Goal: Task Accomplishment & Management: Complete application form

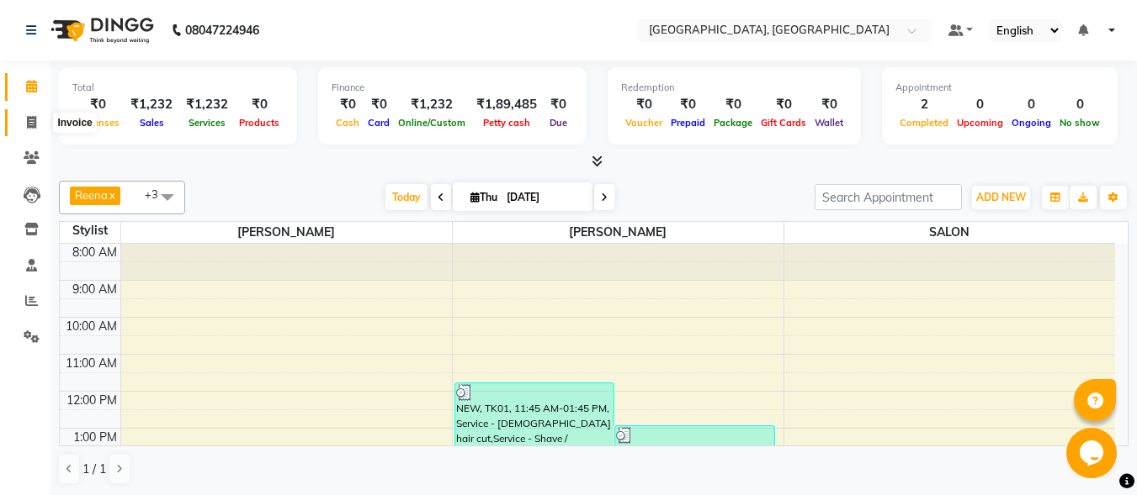
click at [34, 127] on icon at bounding box center [31, 122] width 9 height 13
select select "5370"
select select "service"
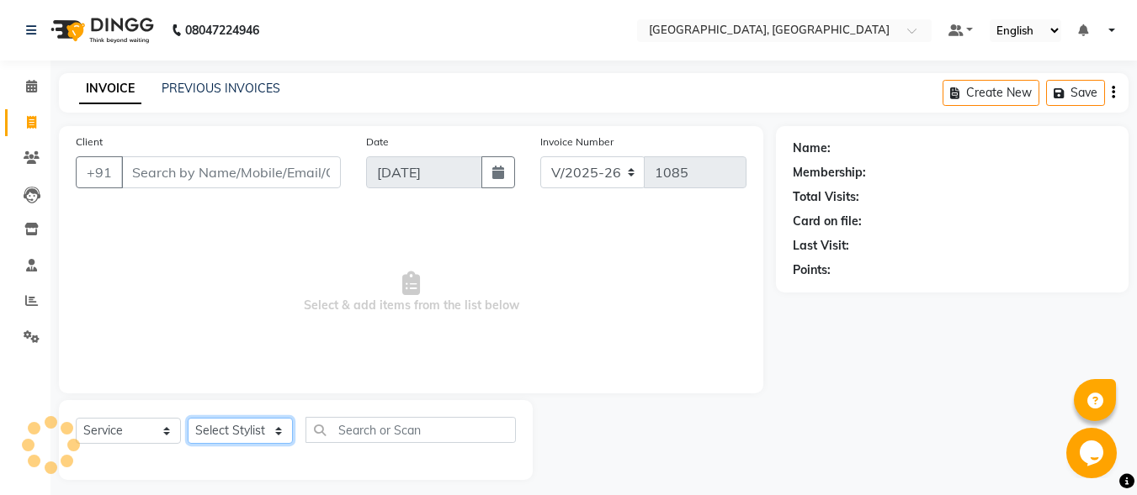
click at [254, 425] on select "Select Stylist" at bounding box center [240, 431] width 105 height 26
click at [254, 425] on select "Select Stylist DINGG Support Drishti [PERSON_NAME] SALON [PERSON_NAME] [PERSON_…" at bounding box center [240, 431] width 105 height 26
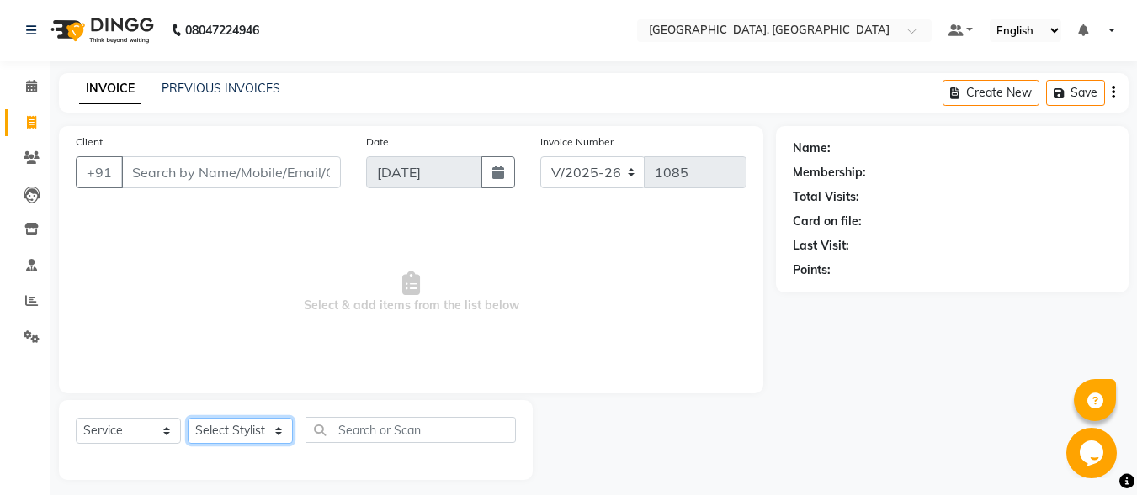
select select "86531"
click at [188, 418] on select "Select Stylist DINGG Support Drishti KAYMO KHAN SALON Tanvi ZEESHAN MALIK" at bounding box center [240, 431] width 105 height 26
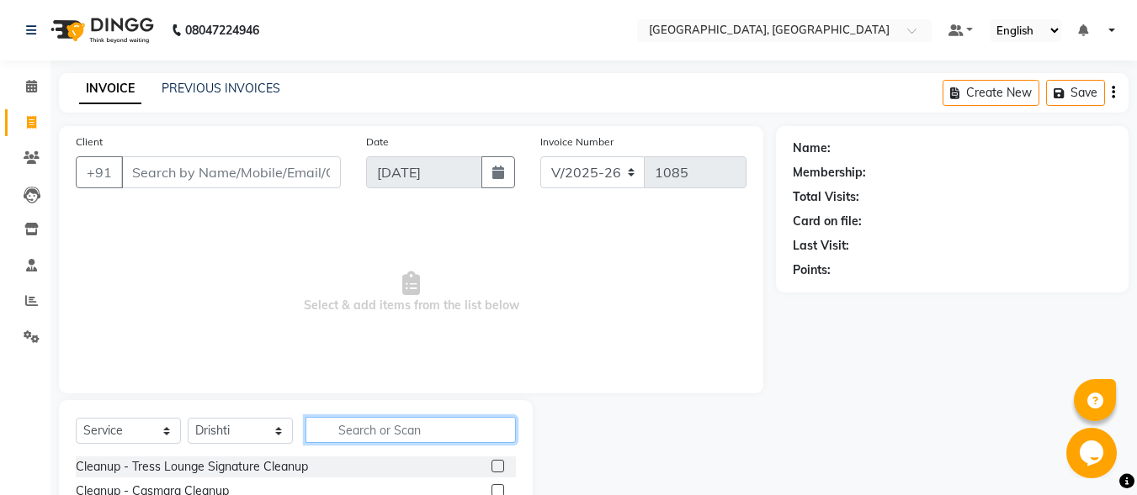
click at [361, 421] on input "text" at bounding box center [410, 430] width 210 height 26
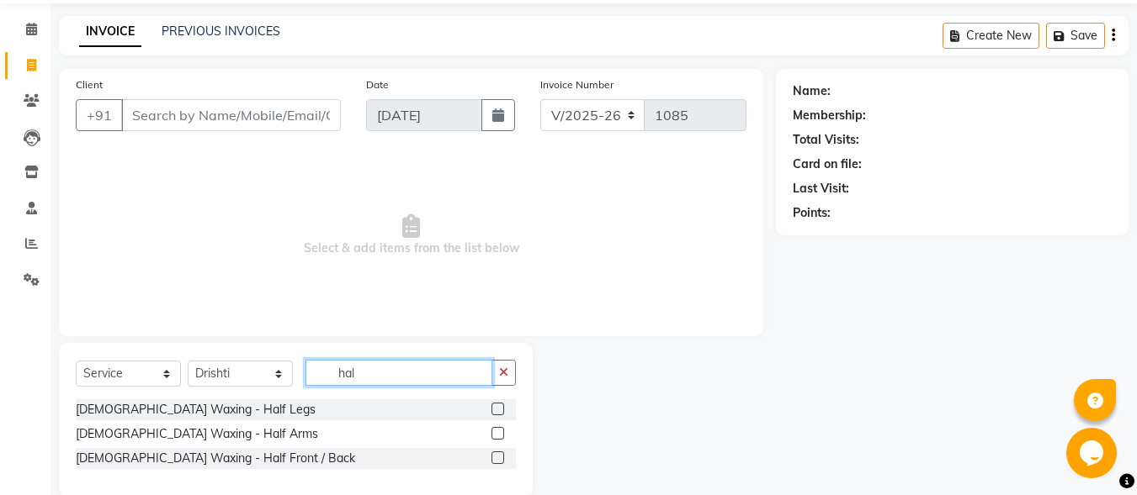
scroll to position [83, 0]
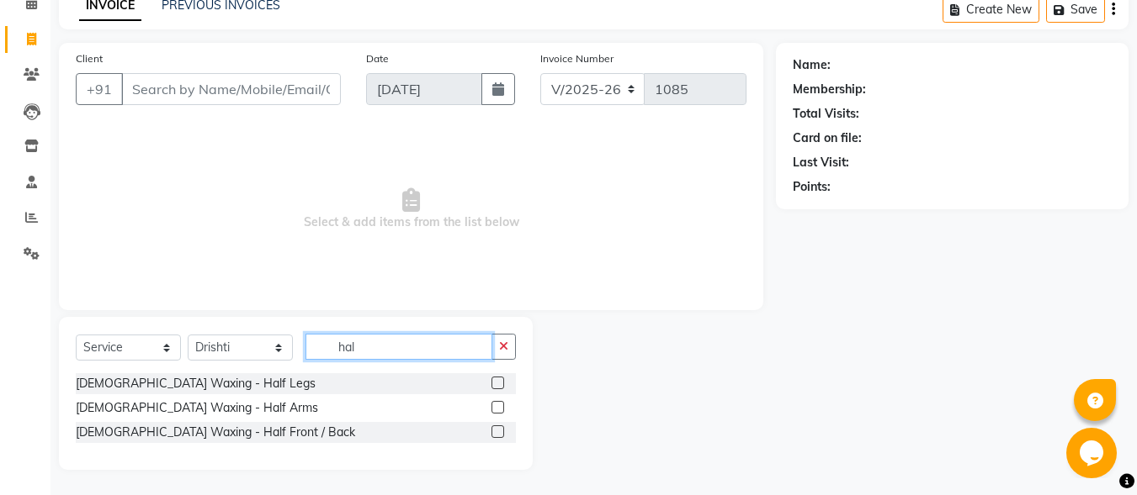
type input "hal"
click at [495, 384] on label at bounding box center [497, 383] width 13 height 13
click at [495, 384] on input "checkbox" at bounding box center [496, 384] width 11 height 11
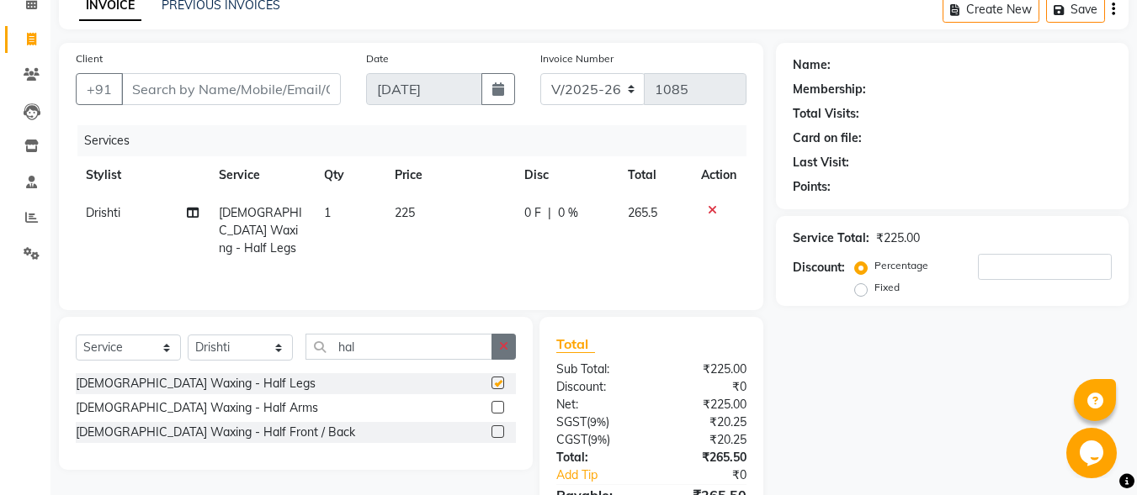
checkbox input "false"
click at [513, 347] on button "button" at bounding box center [503, 347] width 24 height 26
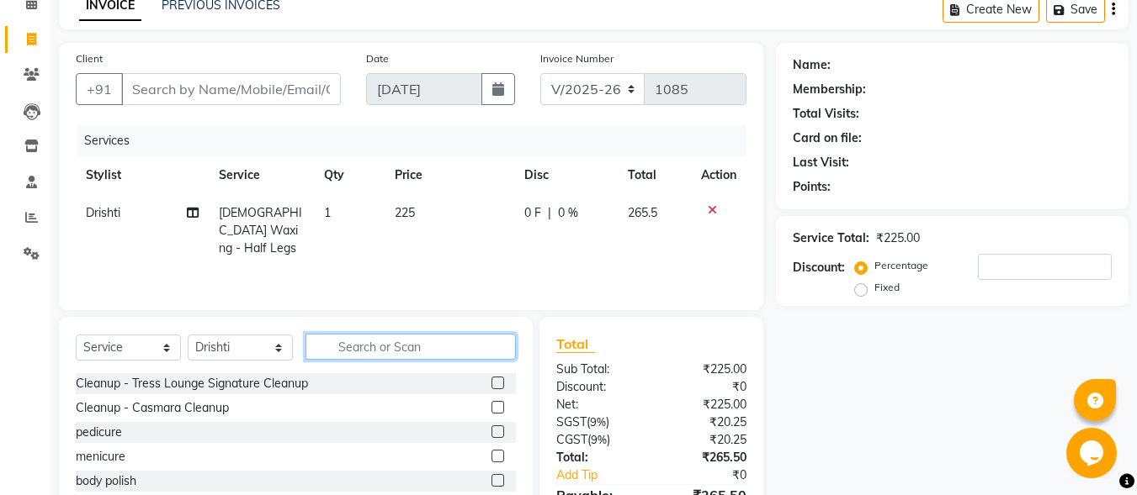
click at [399, 345] on input "text" at bounding box center [410, 347] width 210 height 26
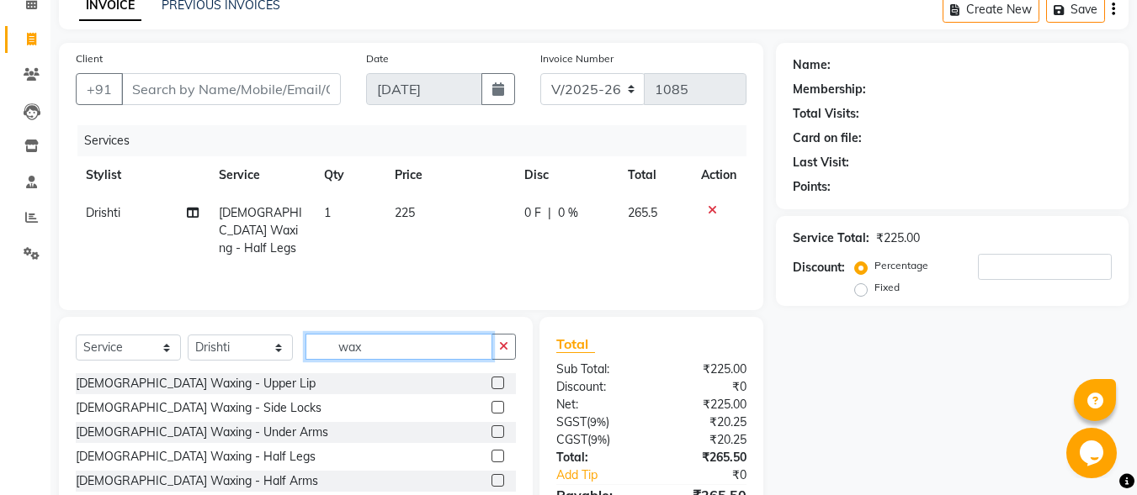
type input "wax"
click at [491, 432] on label at bounding box center [497, 432] width 13 height 13
click at [491, 432] on input "checkbox" at bounding box center [496, 432] width 11 height 11
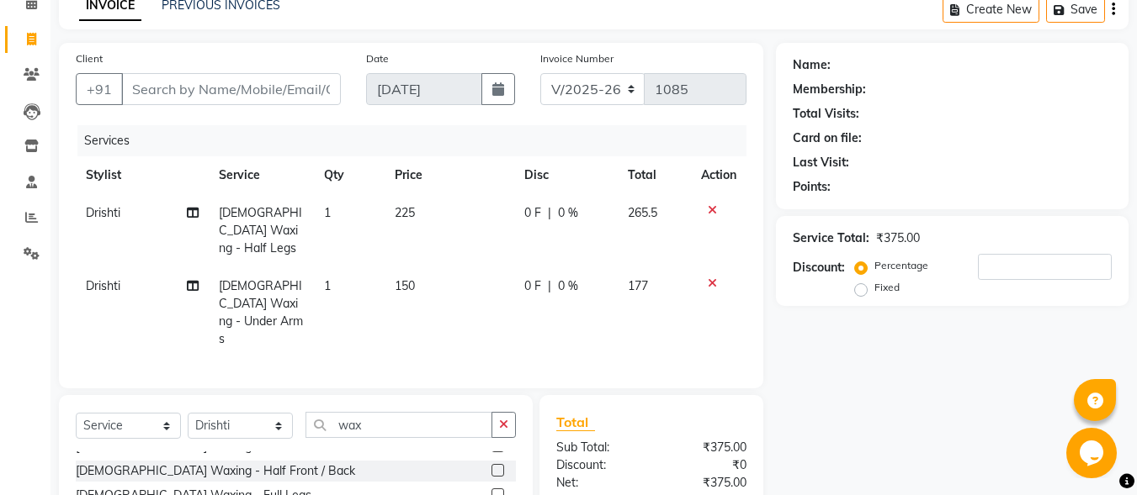
checkbox input "false"
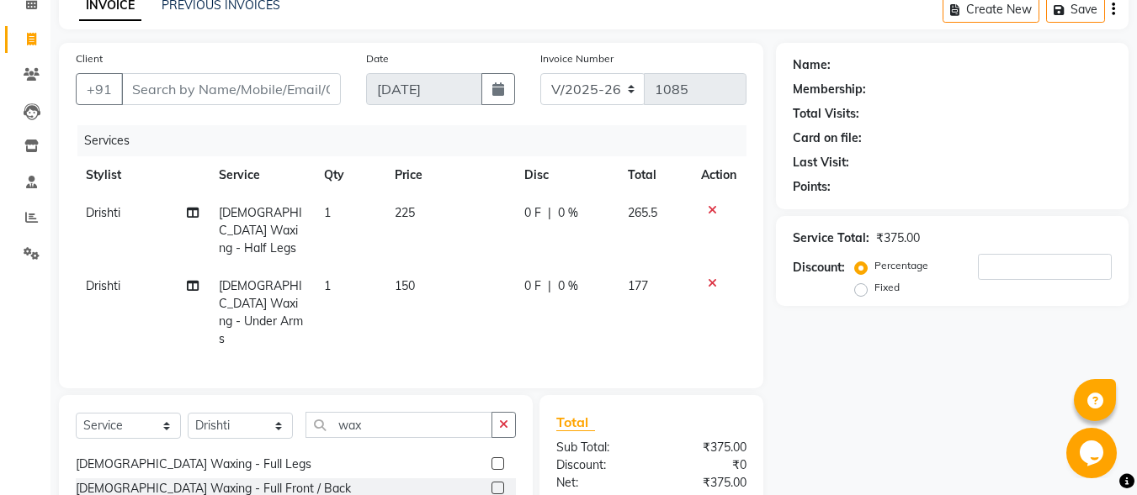
scroll to position [84, 0]
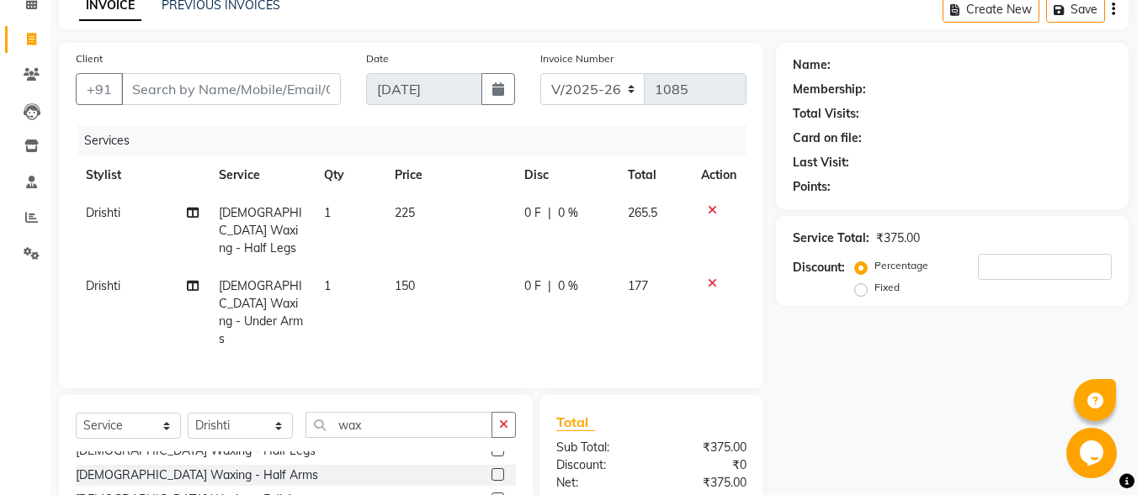
click at [491, 493] on label at bounding box center [497, 499] width 13 height 13
click at [491, 495] on input "checkbox" at bounding box center [496, 500] width 11 height 11
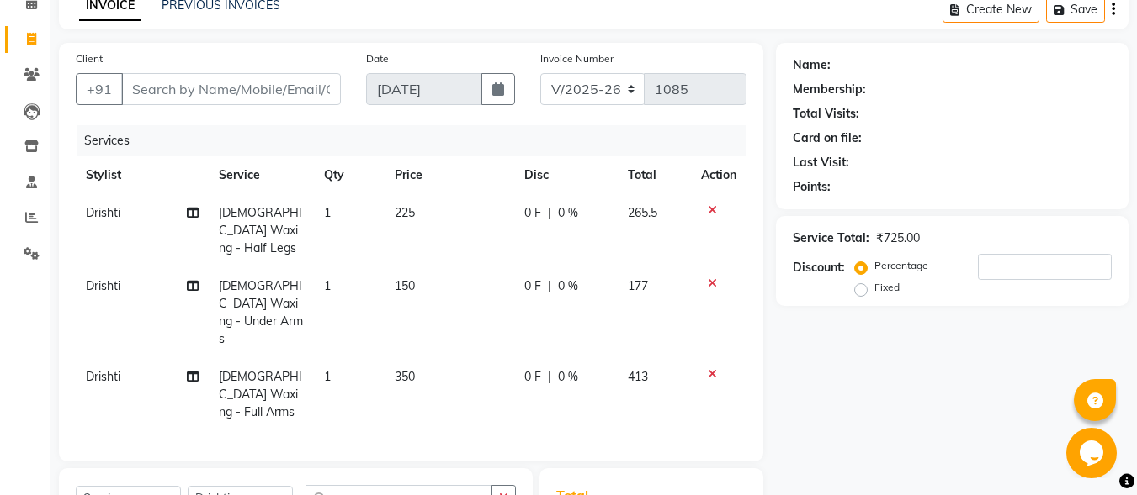
checkbox input "false"
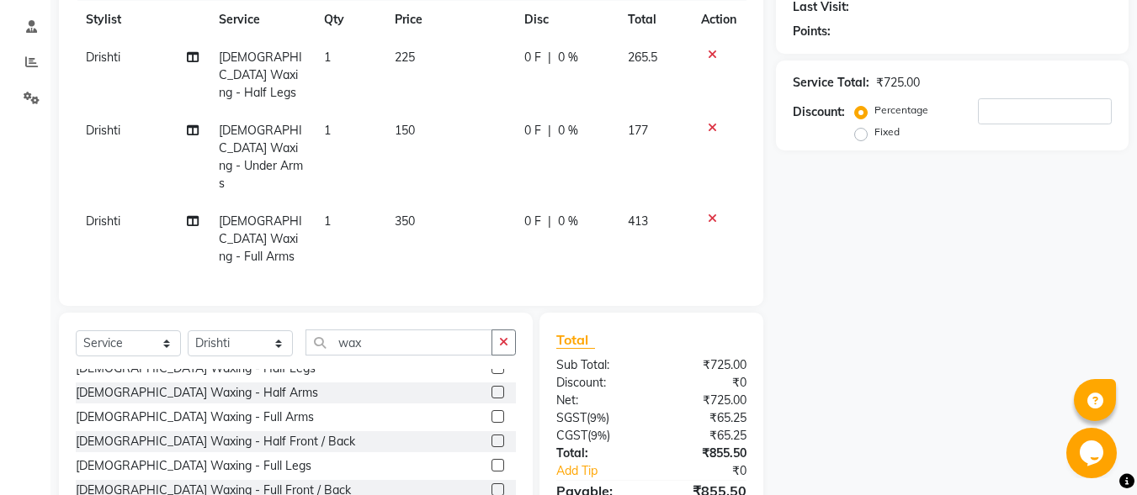
scroll to position [252, 0]
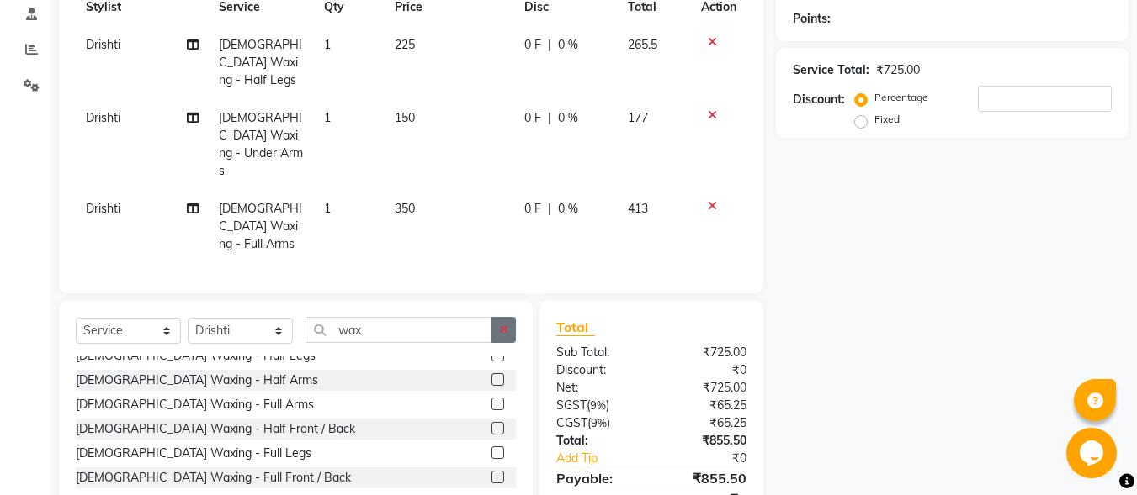
click at [503, 324] on icon "button" at bounding box center [503, 330] width 9 height 12
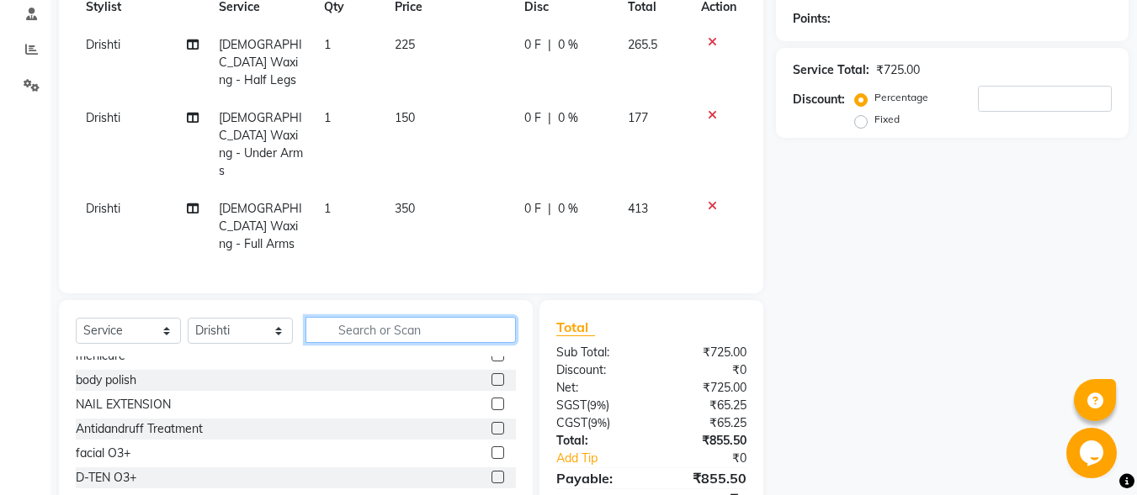
scroll to position [548, 0]
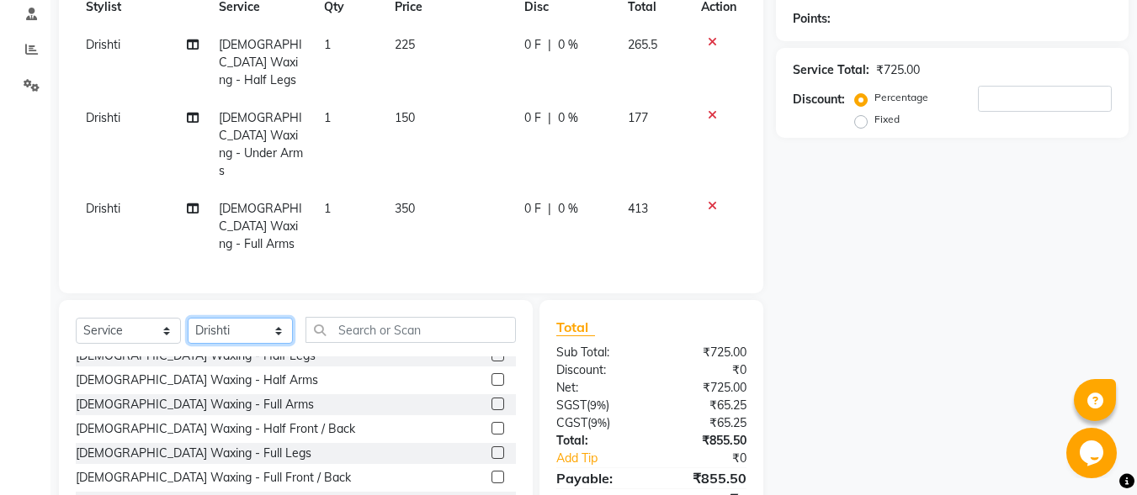
click at [254, 318] on select "Select Stylist DINGG Support Drishti KAYMO KHAN SALON Tanvi ZEESHAN MALIK" at bounding box center [240, 331] width 105 height 26
select select "35457"
click at [188, 318] on select "Select Stylist DINGG Support Drishti KAYMO KHAN SALON Tanvi ZEESHAN MALIK" at bounding box center [240, 331] width 105 height 26
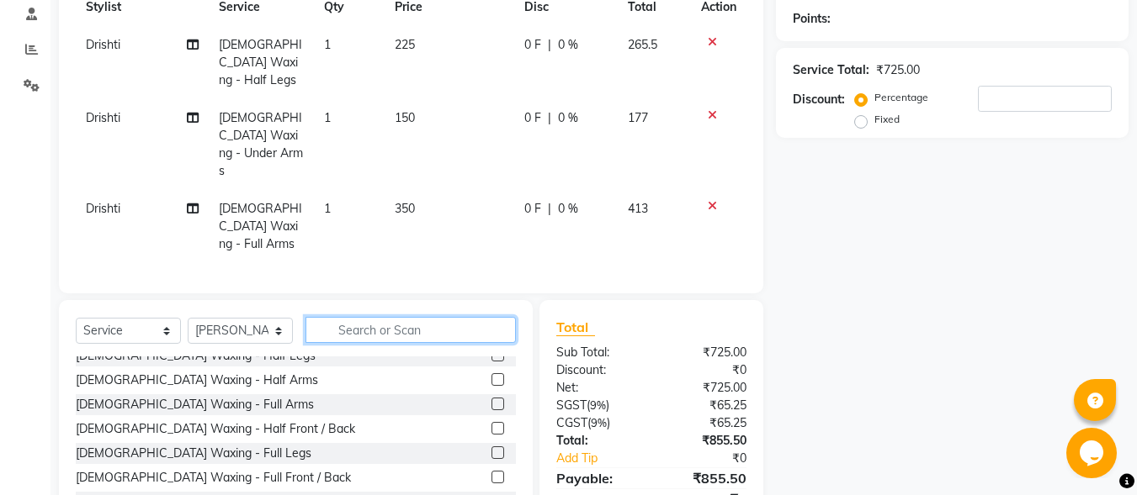
click at [387, 317] on input "text" at bounding box center [410, 330] width 210 height 26
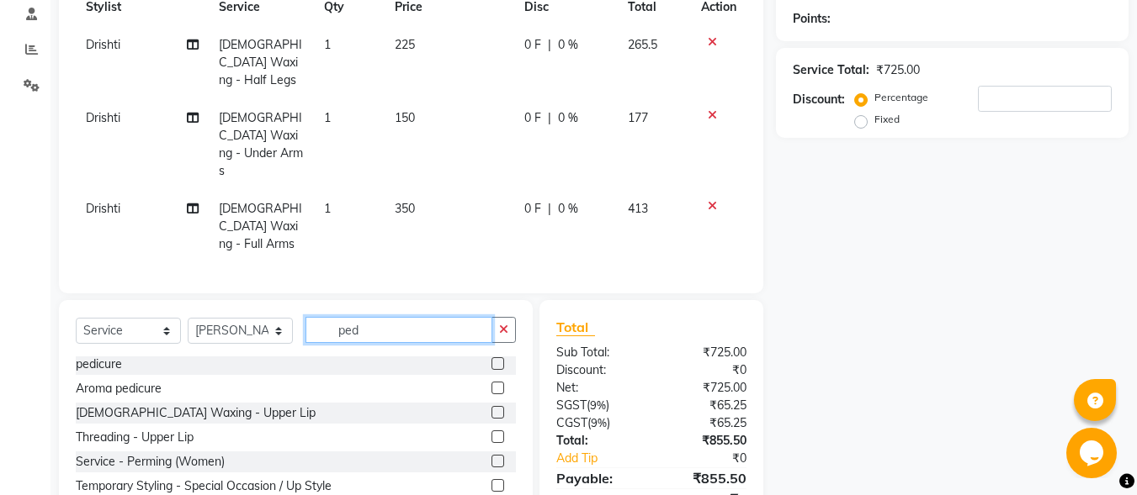
scroll to position [0, 0]
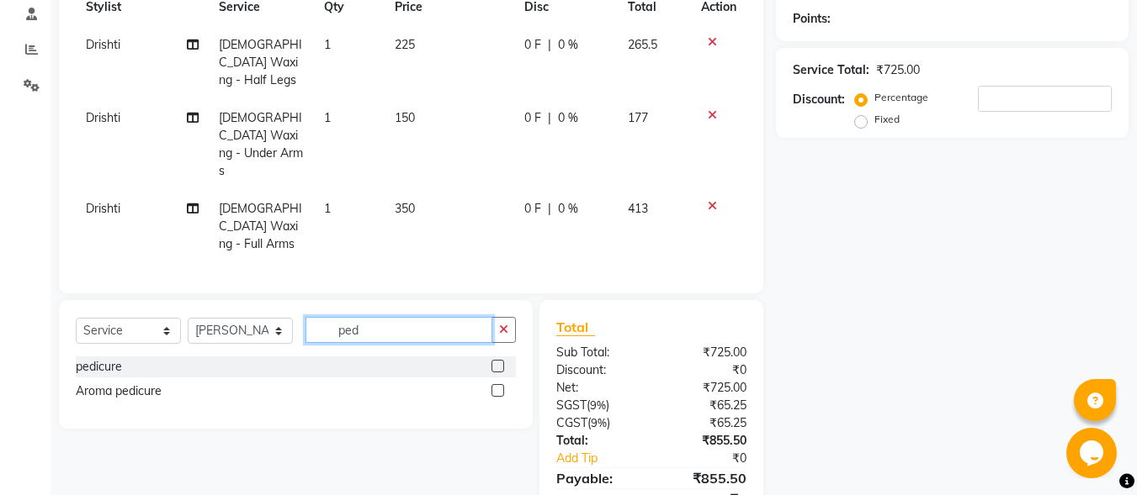
type input "ped"
click at [497, 360] on label at bounding box center [497, 366] width 13 height 13
click at [497, 362] on input "checkbox" at bounding box center [496, 367] width 11 height 11
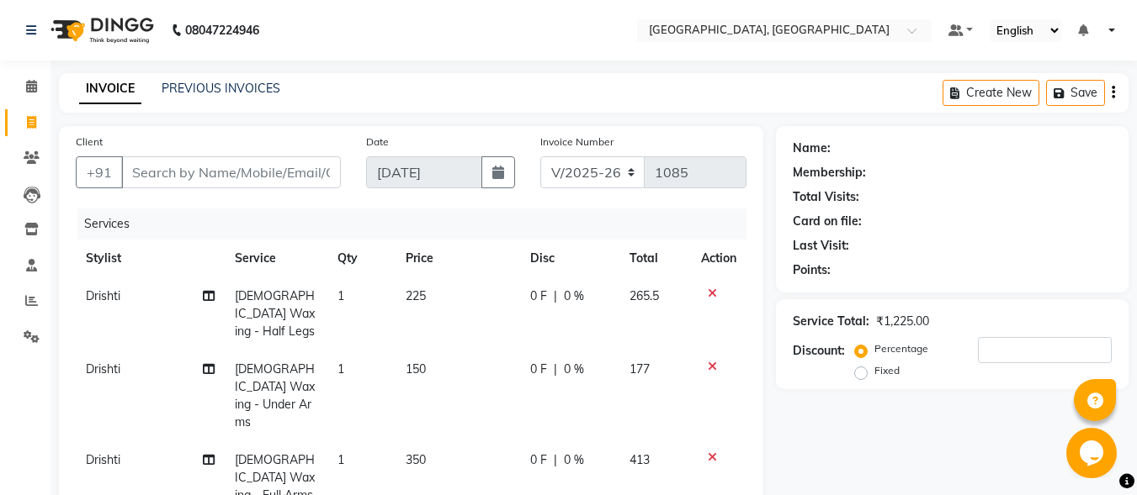
checkbox input "false"
click at [301, 169] on input "Client" at bounding box center [231, 172] width 220 height 32
type input "i"
type input "0"
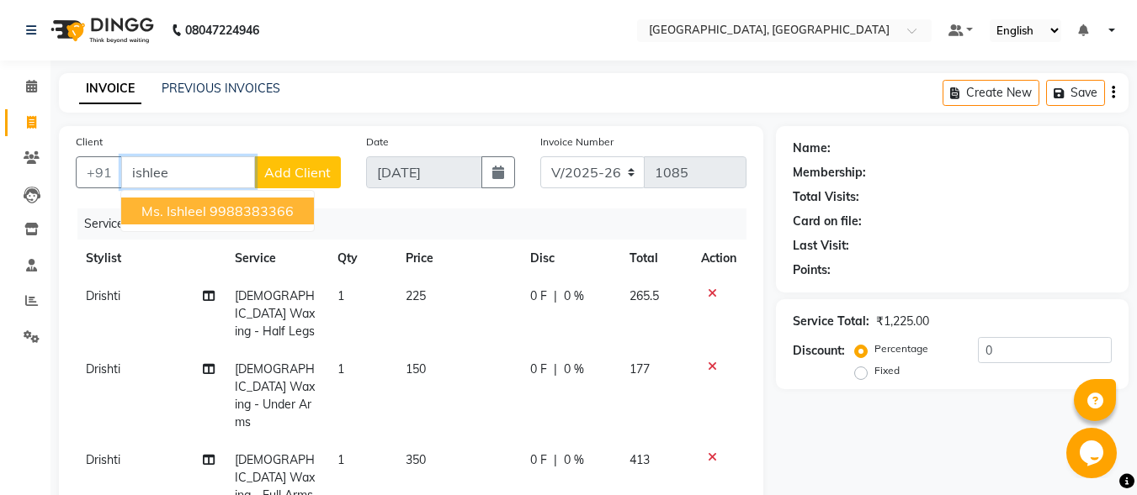
click at [285, 215] on ngb-highlight "9988383366" at bounding box center [251, 211] width 84 height 17
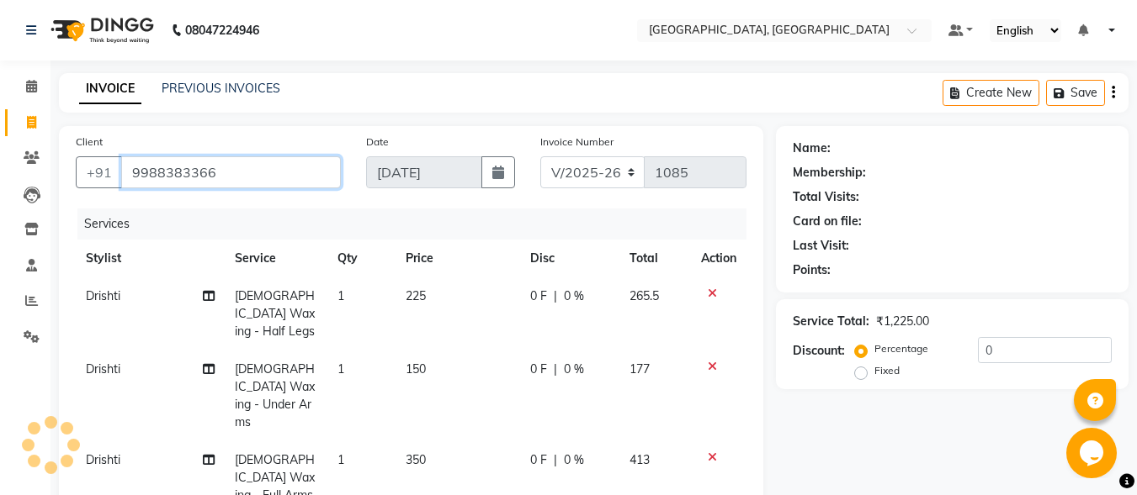
type input "9988383366"
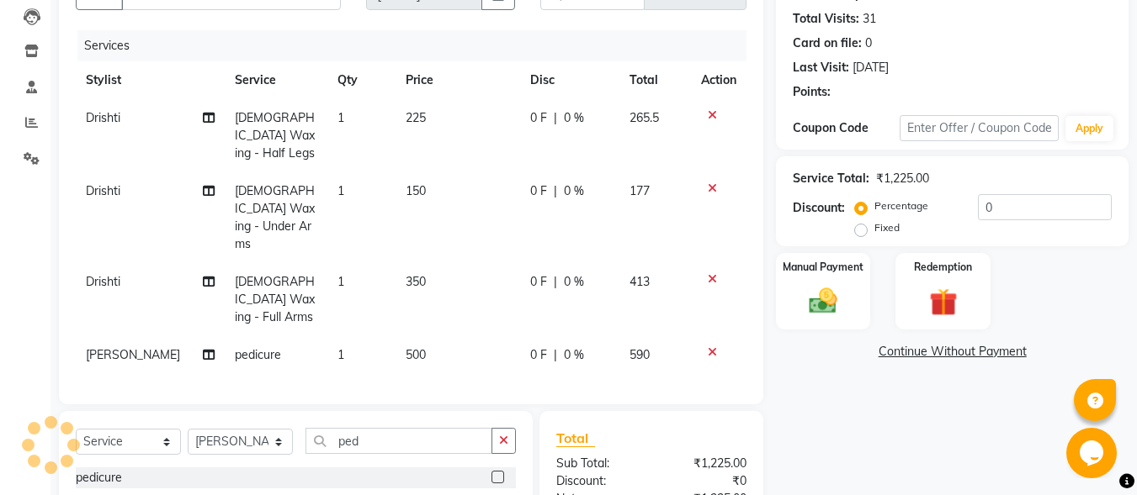
scroll to position [252, 0]
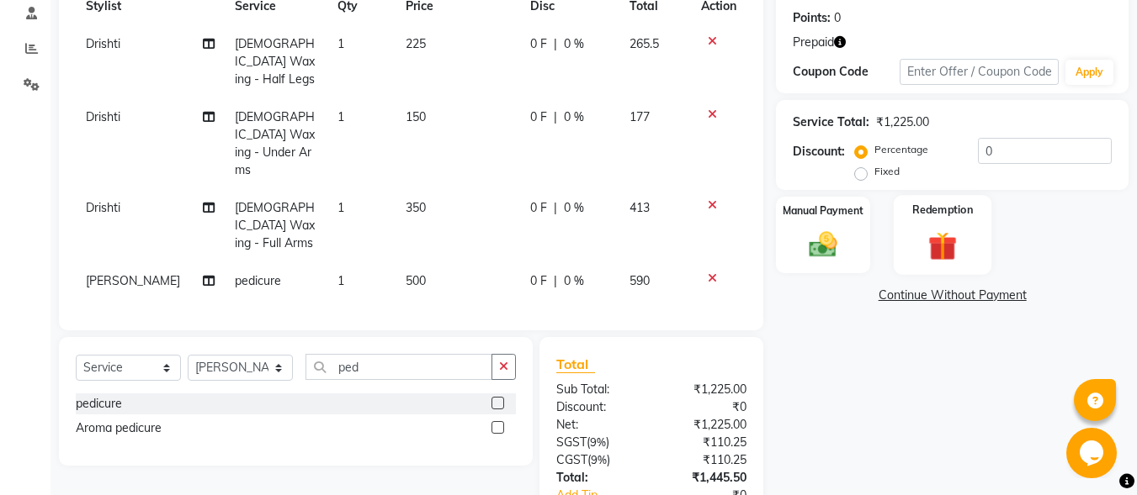
click at [936, 227] on div "Redemption" at bounding box center [942, 235] width 98 height 80
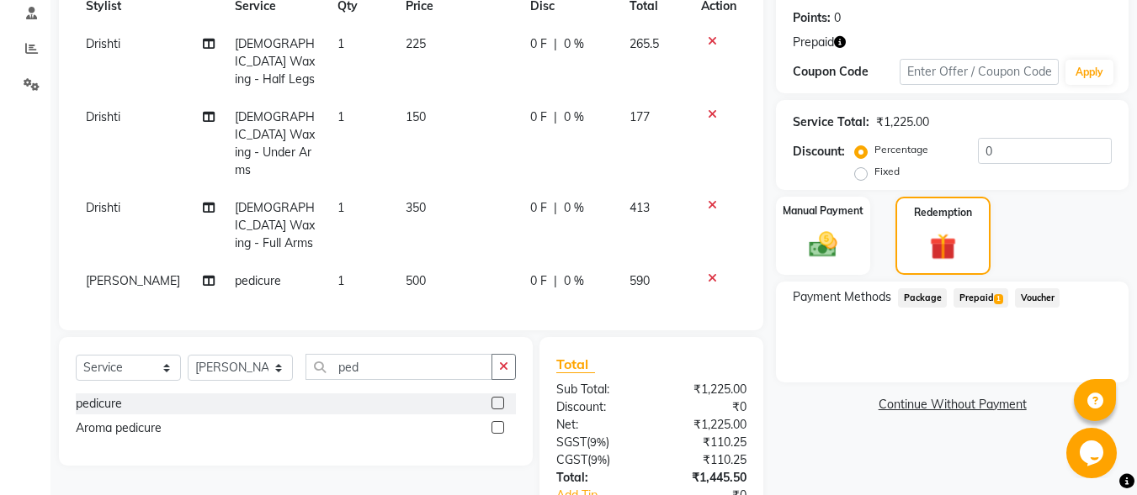
click at [984, 297] on span "Prepaid 1" at bounding box center [980, 298] width 55 height 19
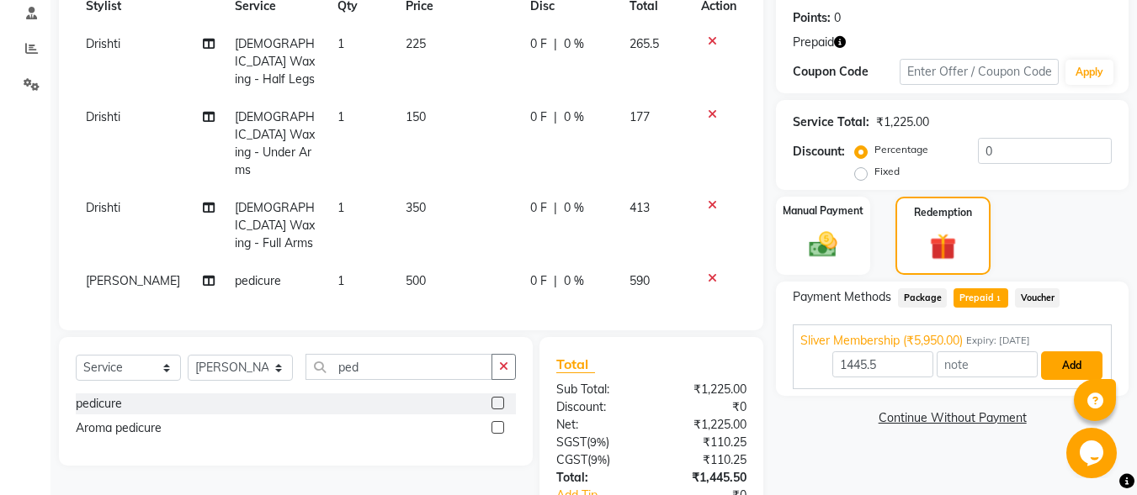
click at [1052, 367] on button "Add" at bounding box center [1071, 366] width 61 height 29
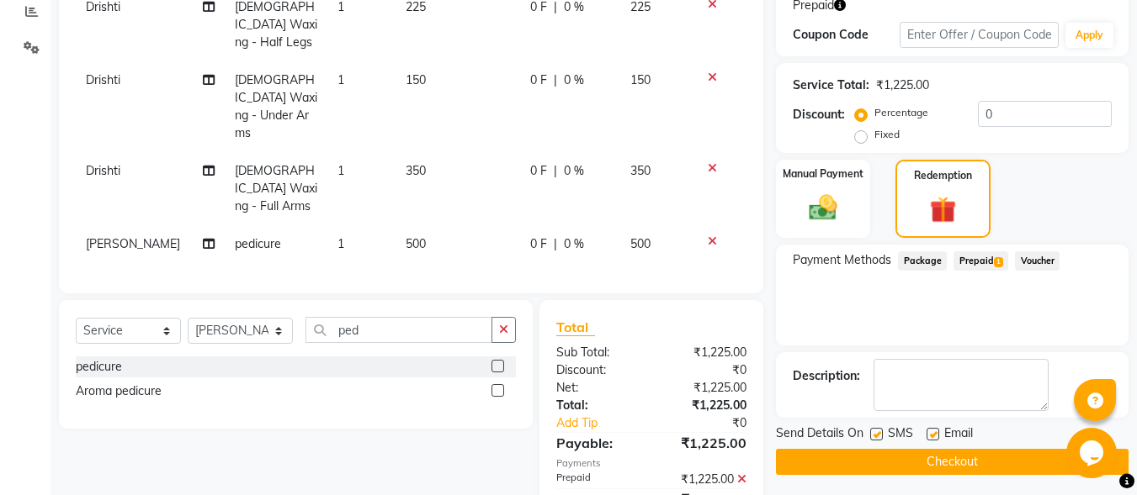
scroll to position [309, 0]
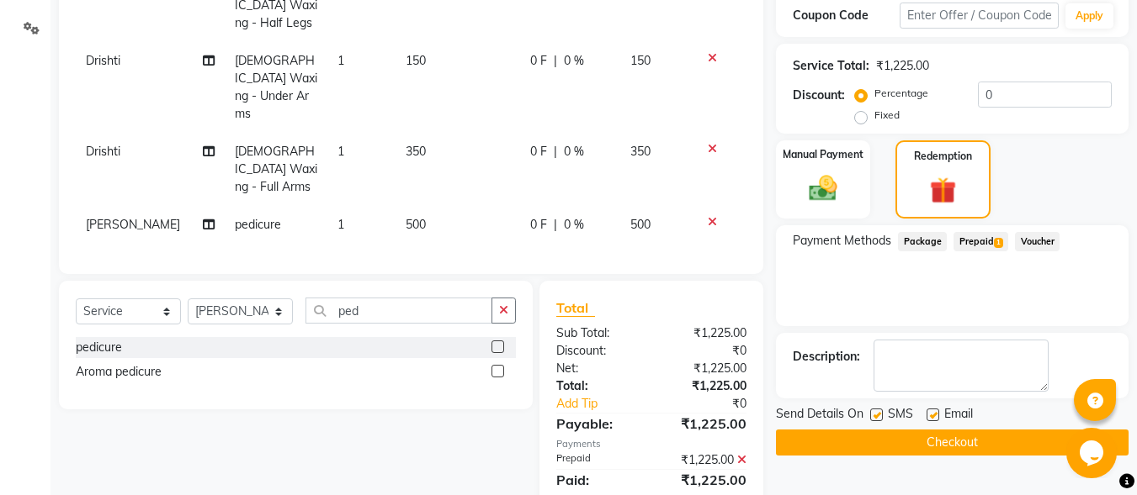
click at [887, 432] on button "Checkout" at bounding box center [952, 443] width 352 height 26
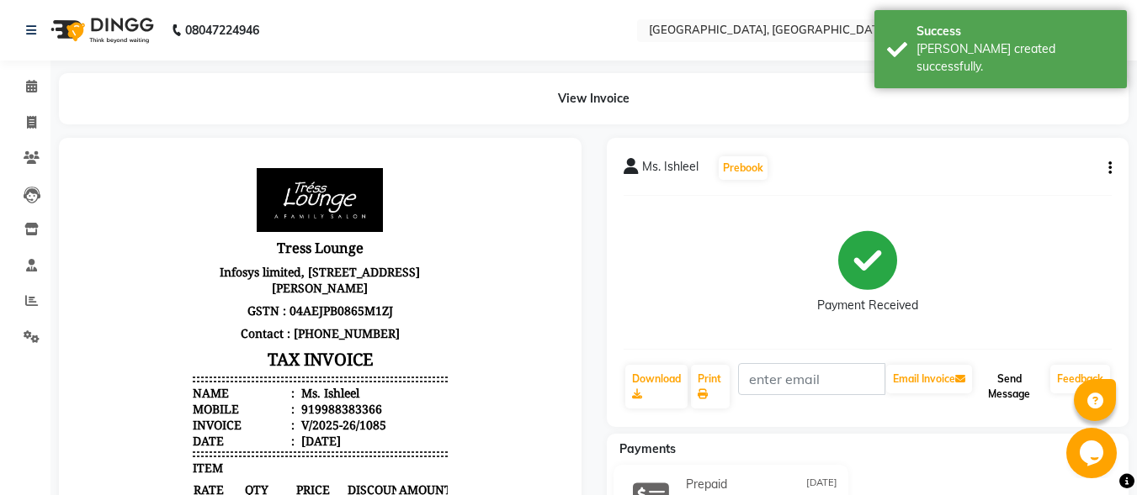
click at [1004, 381] on button "Send Message" at bounding box center [1009, 387] width 68 height 44
